Goal: Transaction & Acquisition: Purchase product/service

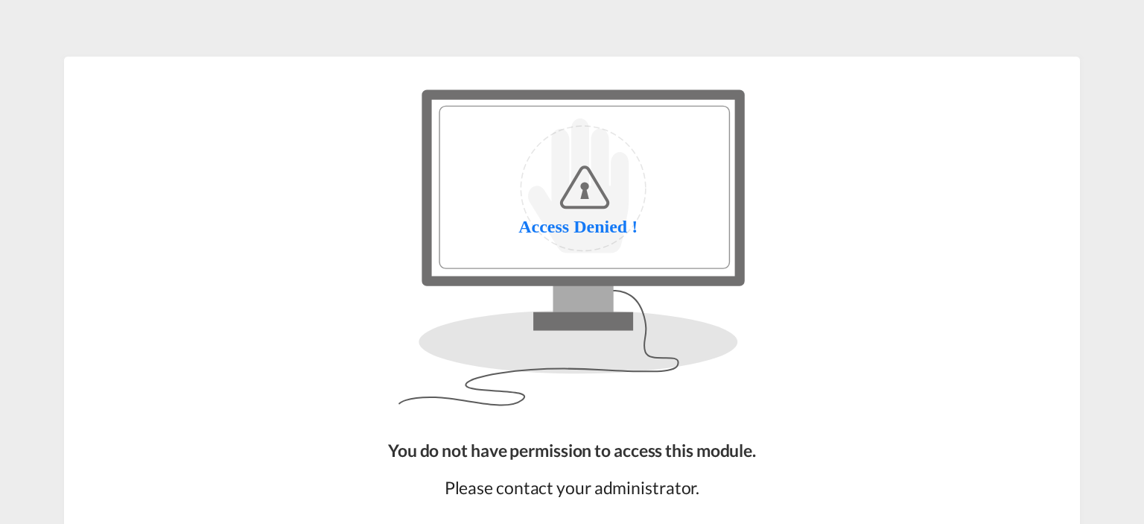
scroll to position [129, 0]
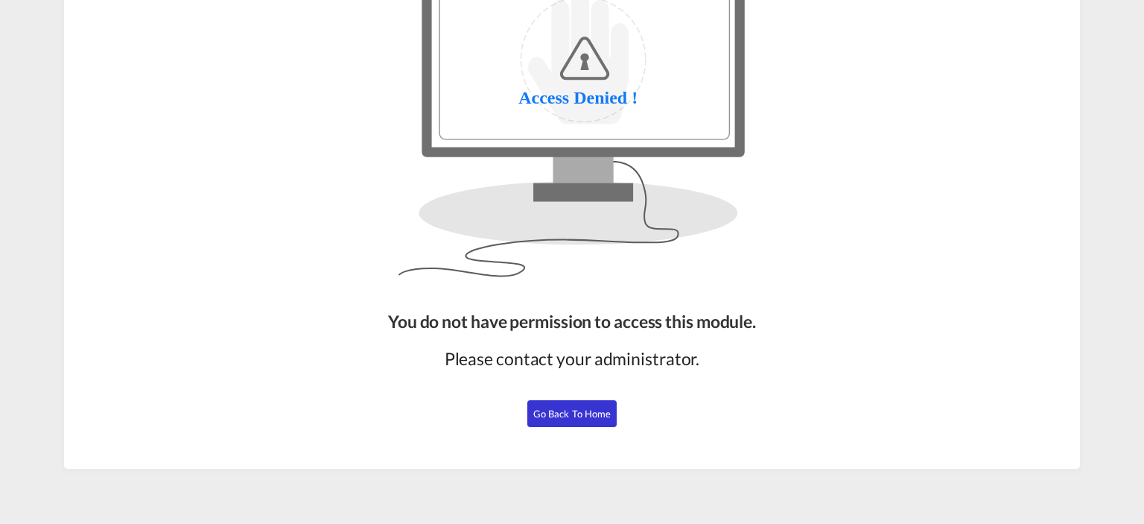
click at [566, 415] on span "Go Back to Home" at bounding box center [572, 413] width 78 height 12
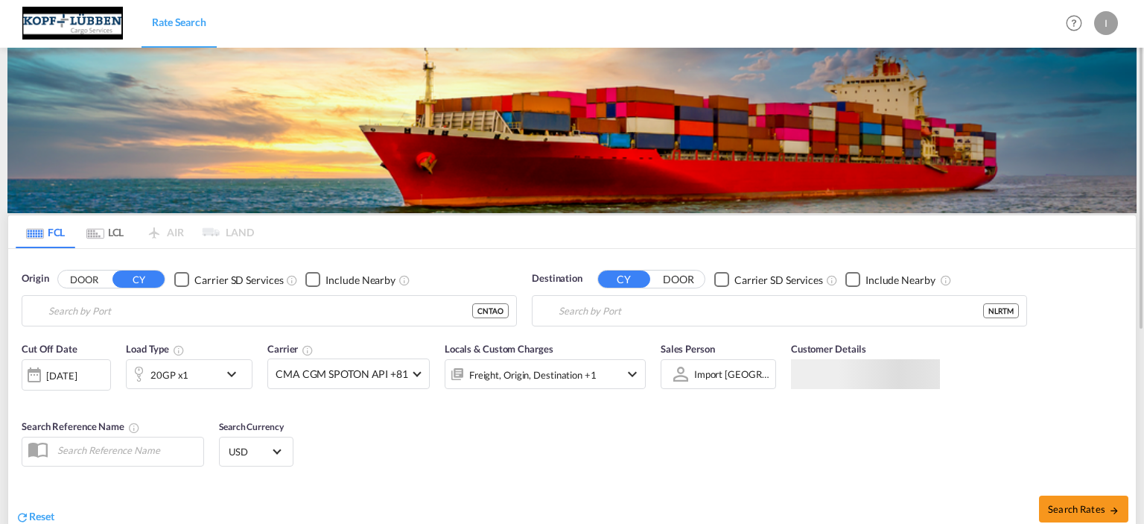
type input "[GEOGRAPHIC_DATA], [GEOGRAPHIC_DATA]"
type input "[GEOGRAPHIC_DATA], NLRTM"
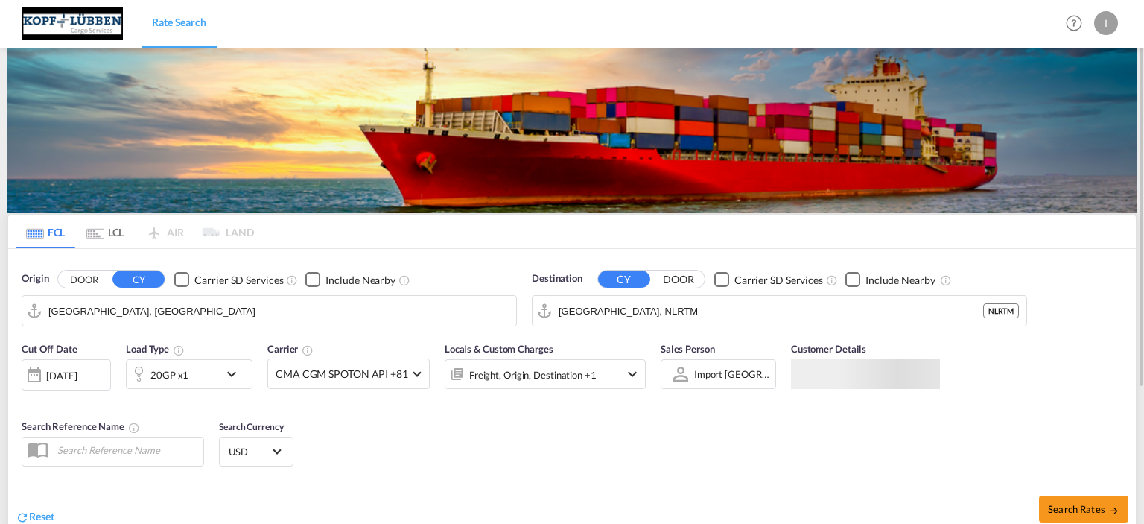
click at [125, 305] on input "[GEOGRAPHIC_DATA], [GEOGRAPHIC_DATA]" at bounding box center [278, 310] width 460 height 22
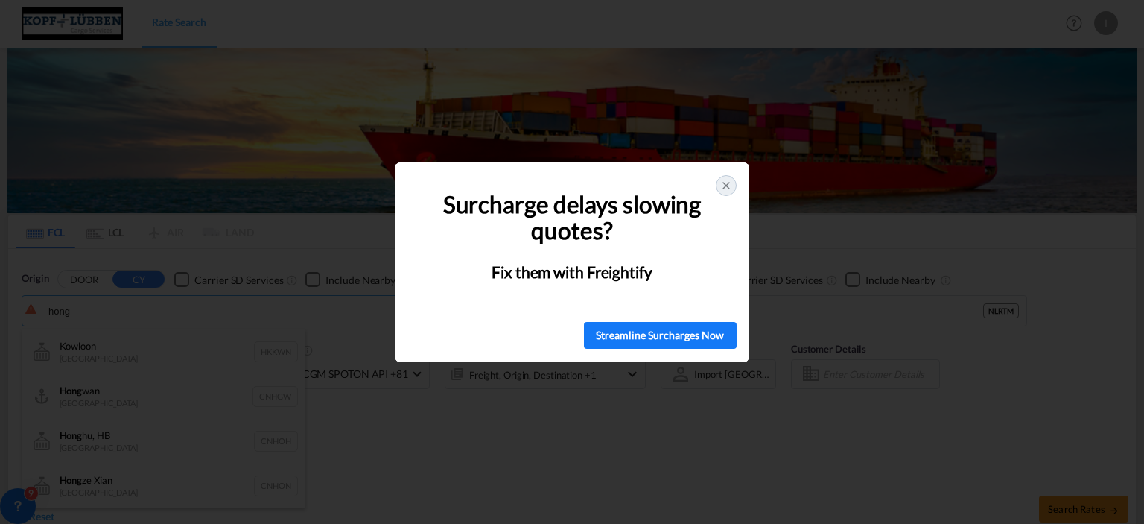
type input "hong"
click at [718, 187] on div at bounding box center [726, 185] width 21 height 21
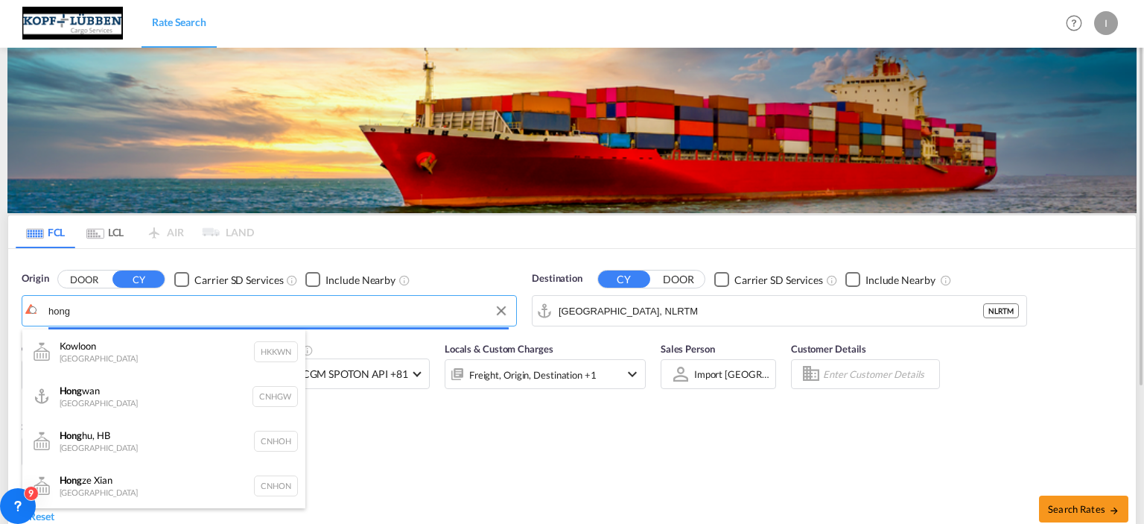
click at [158, 315] on body "Rate Search Rate Search Help Resources Product Release I My Profile Logout FCL …" at bounding box center [572, 262] width 1144 height 524
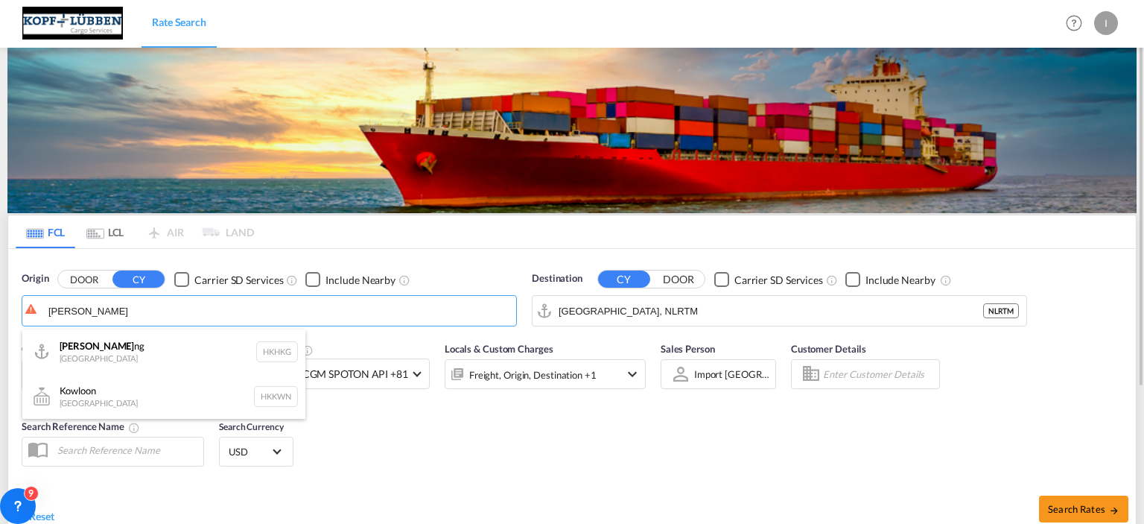
click at [119, 348] on div "Hong Ko ng Hong Kong HKHKG" at bounding box center [163, 351] width 283 height 45
type input "[GEOGRAPHIC_DATA], HKHKG"
click at [205, 375] on div "20GP x1" at bounding box center [173, 374] width 92 height 30
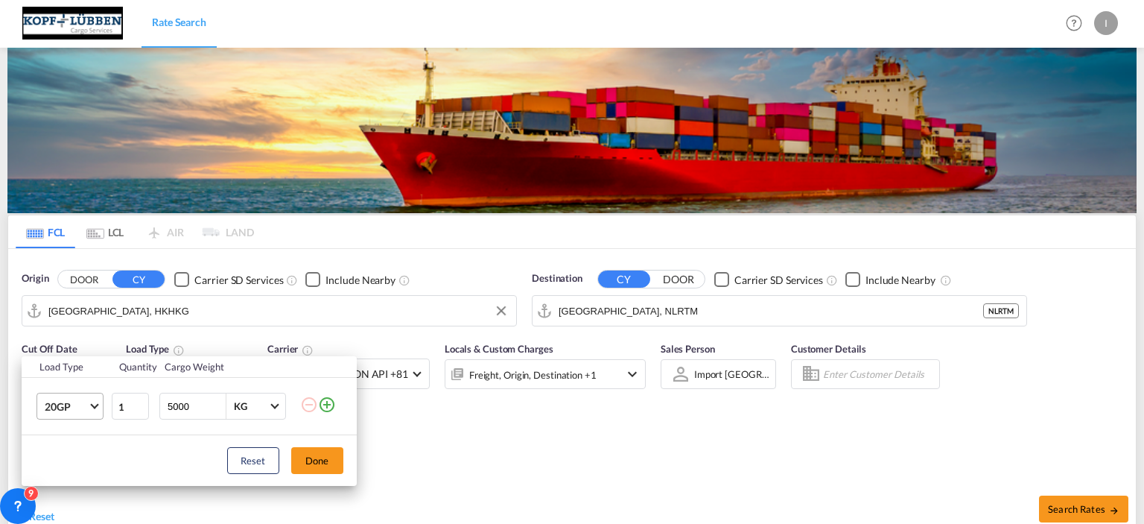
click at [82, 410] on span "20GP" at bounding box center [66, 406] width 43 height 15
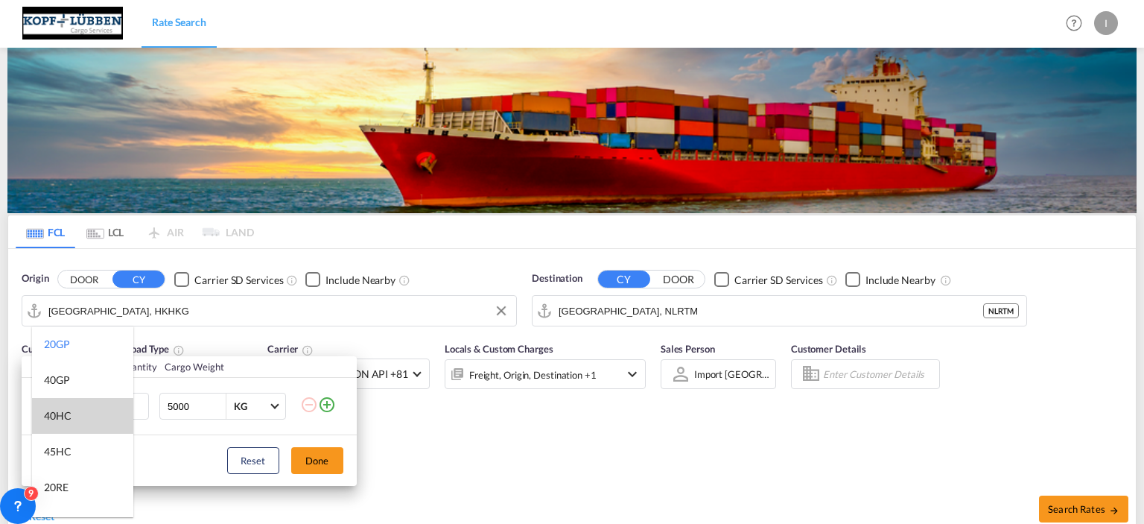
click at [80, 421] on md-option "40HC" at bounding box center [82, 416] width 101 height 36
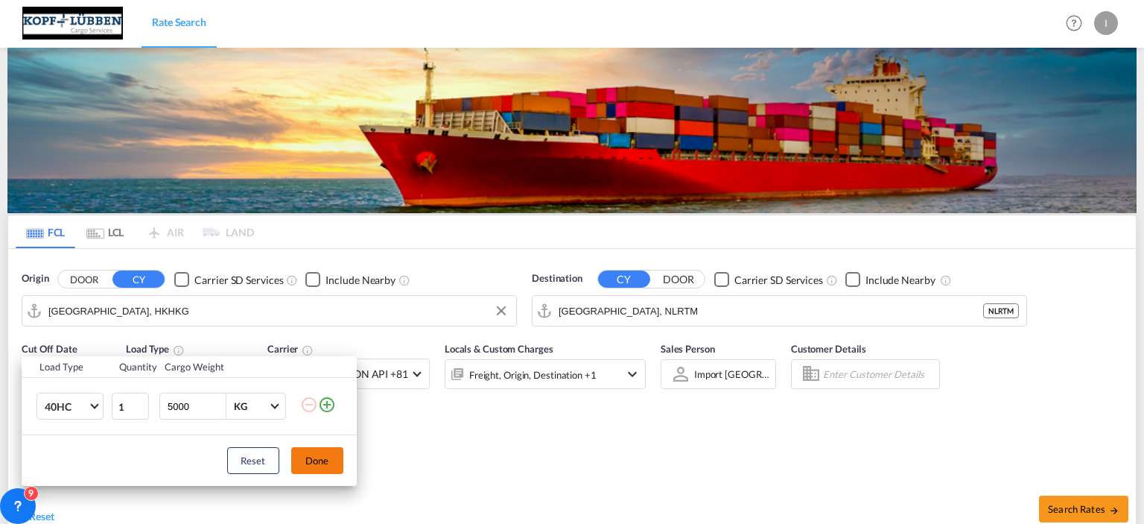
click at [325, 458] on button "Done" at bounding box center [317, 460] width 52 height 27
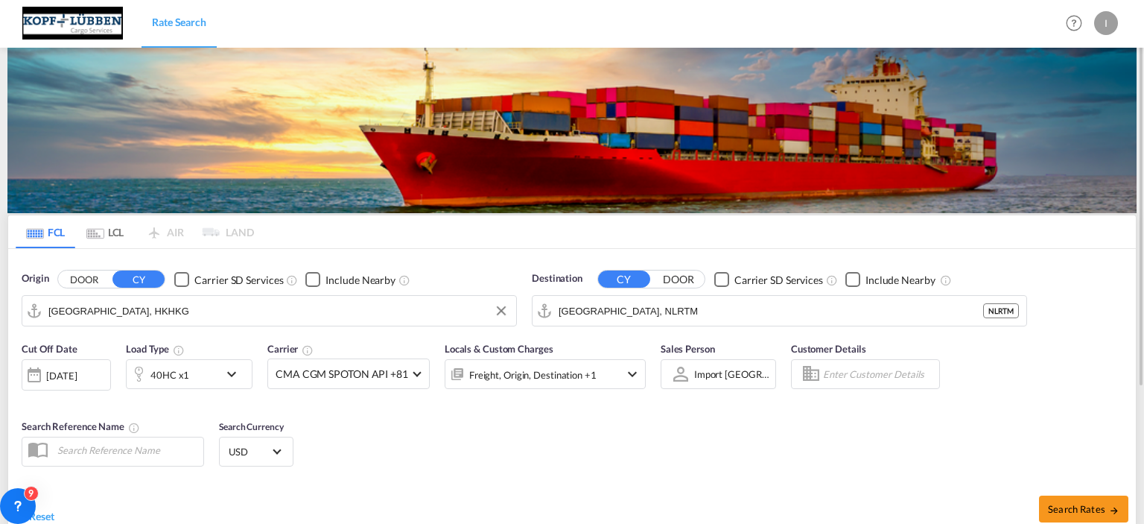
scroll to position [149, 0]
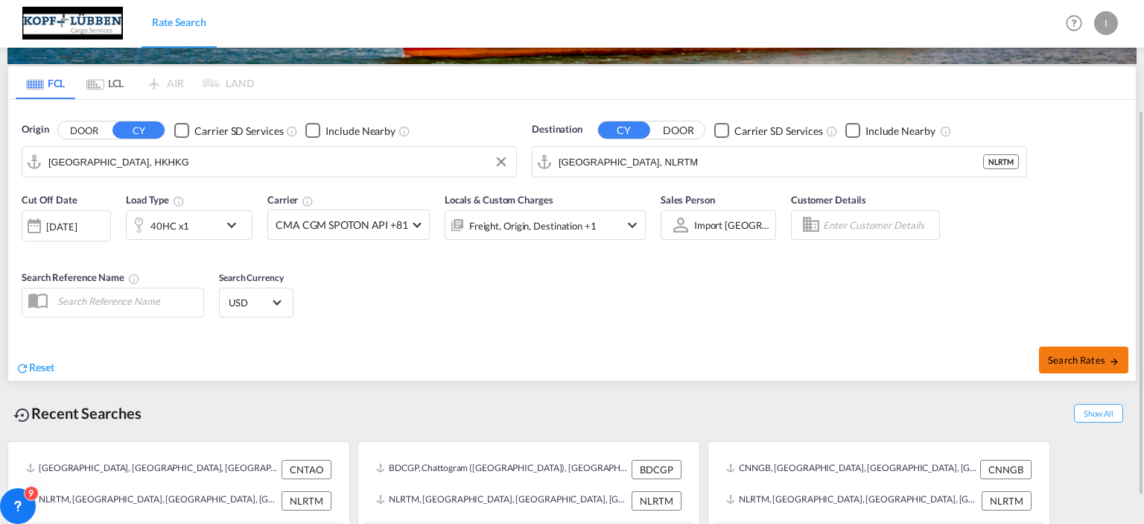
click at [1077, 360] on span "Search Rates" at bounding box center [1084, 360] width 72 height 12
type input "HKHKG to NLRTM / [DATE]"
